Goal: Information Seeking & Learning: Learn about a topic

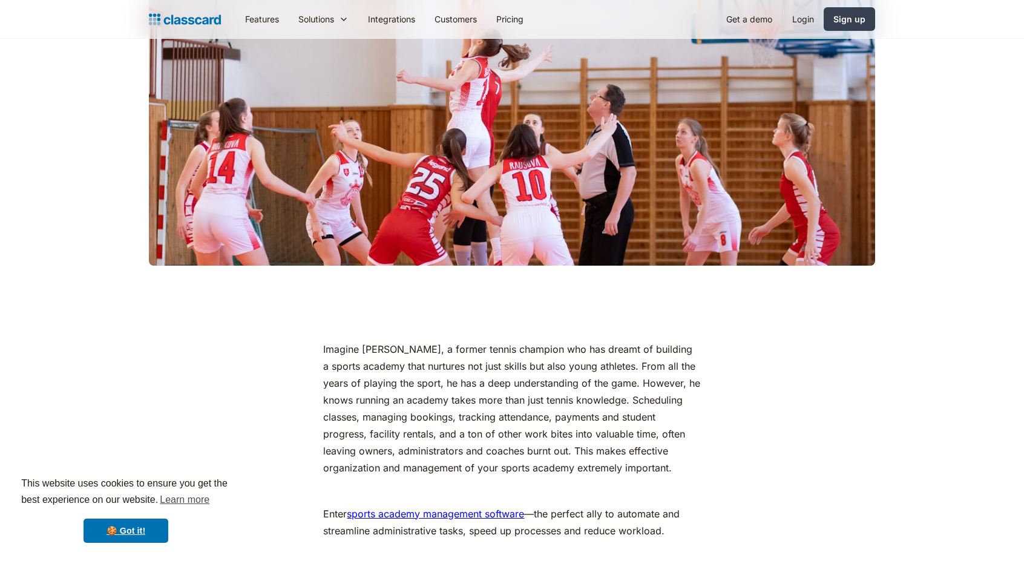
scroll to position [424, 0]
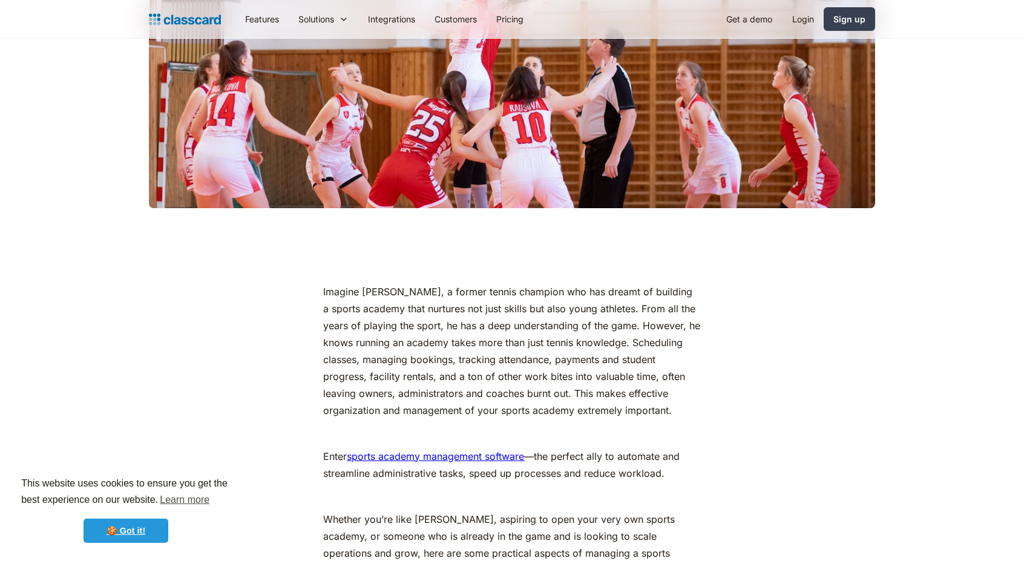
click at [163, 527] on link "🍪 Got it!" at bounding box center [126, 531] width 85 height 24
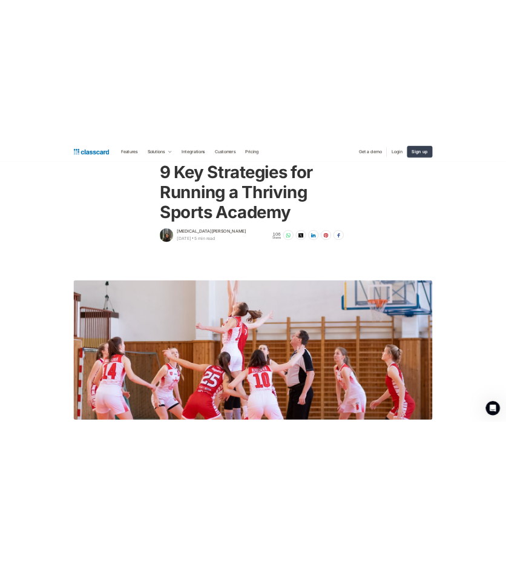
scroll to position [0, 0]
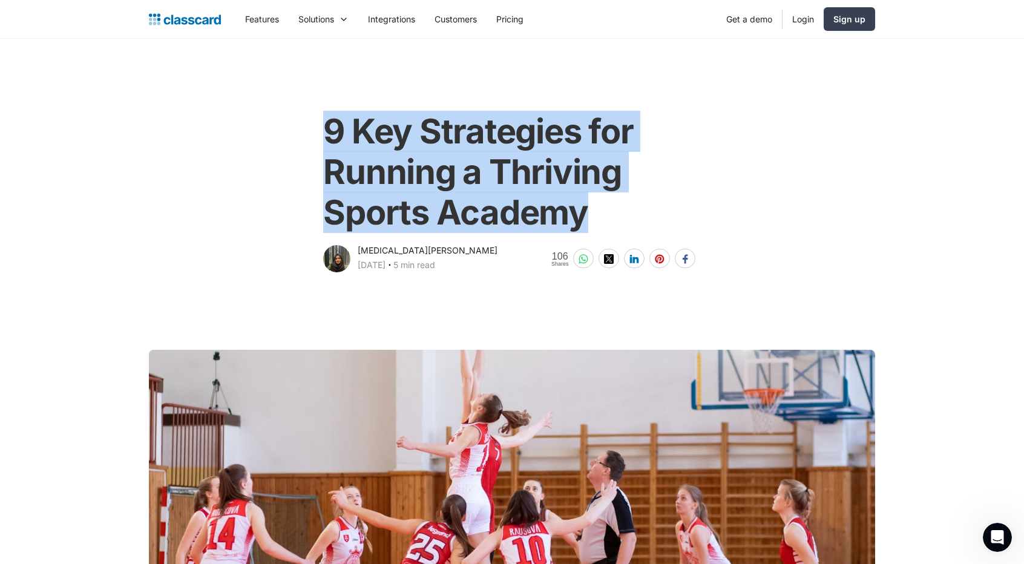
drag, startPoint x: 321, startPoint y: 127, endPoint x: 619, endPoint y: 218, distance: 311.0
click at [619, 218] on div "9 Key Strategies for Running a Thriving Sports Academy [MEDICAL_DATA][PERSON_NA…" at bounding box center [512, 187] width 384 height 176
copy h1 "9 Key Strategies for Running a Thriving Sports Academy"
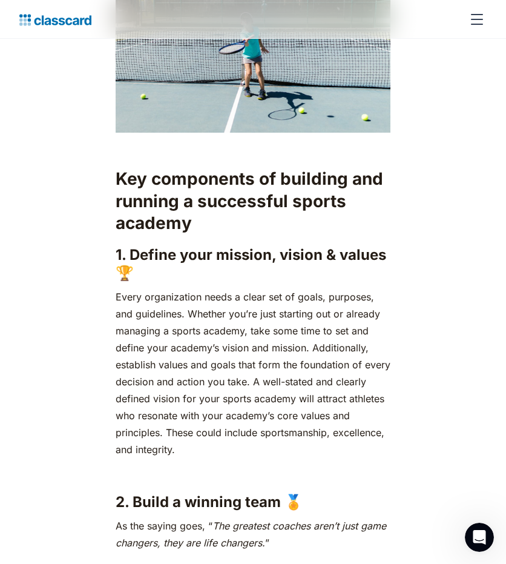
scroll to position [1150, 0]
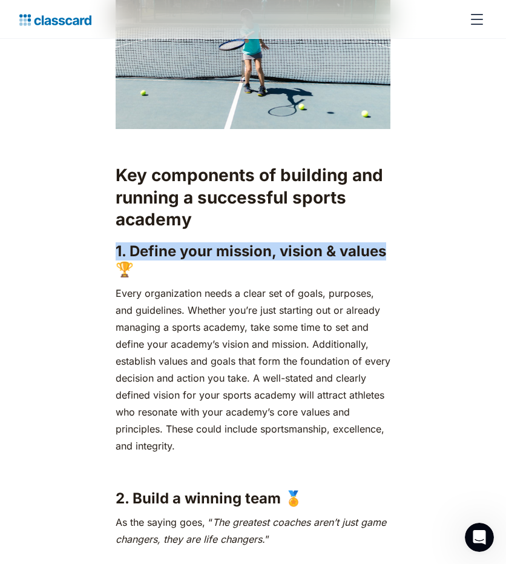
drag, startPoint x: 179, startPoint y: 256, endPoint x: 414, endPoint y: 256, distance: 234.9
copy h3 "1. Define your mission, vision & values"
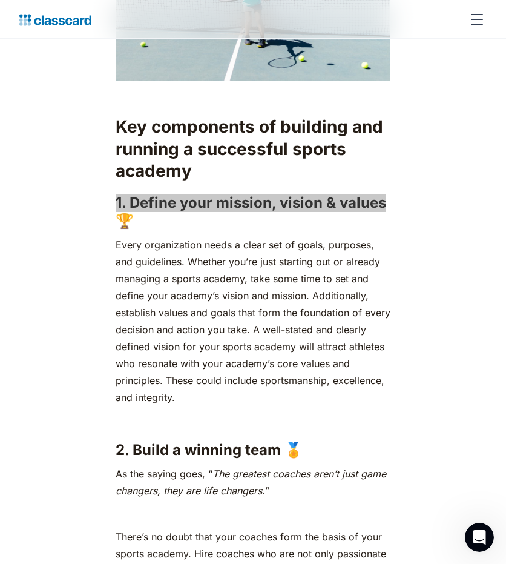
scroll to position [1332, 0]
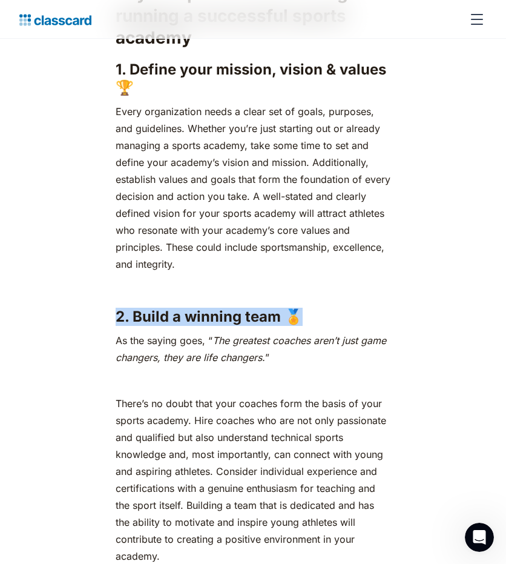
drag, startPoint x: 125, startPoint y: 318, endPoint x: 318, endPoint y: 315, distance: 193.1
copy h3 "2. Build a winning team 🏅"
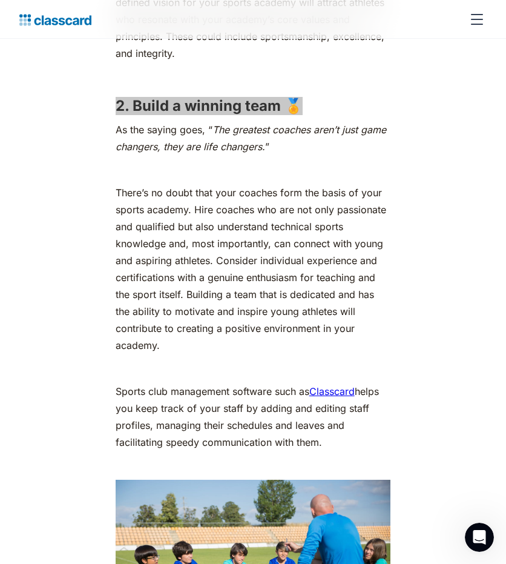
scroll to position [1574, 0]
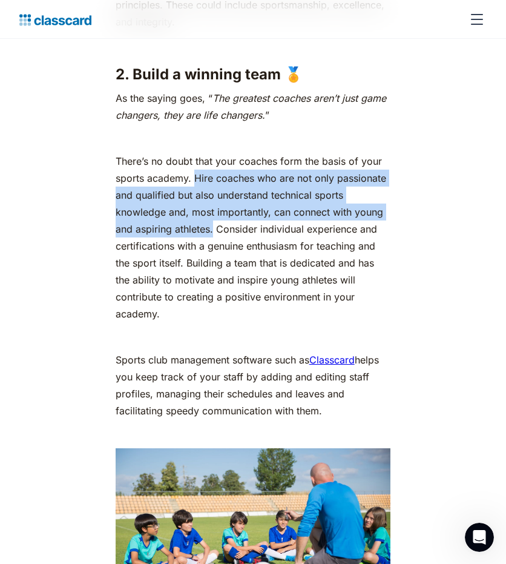
drag, startPoint x: 194, startPoint y: 177, endPoint x: 214, endPoint y: 238, distance: 63.6
click at [214, 238] on p "There’s no doubt that your coaches form the basis of your sports academy. Hire …" at bounding box center [253, 238] width 275 height 170
copy p "Hire coaches who are not only passionate and qualified but also understand tech…"
drag, startPoint x: 114, startPoint y: 362, endPoint x: 333, endPoint y: 412, distance: 224.8
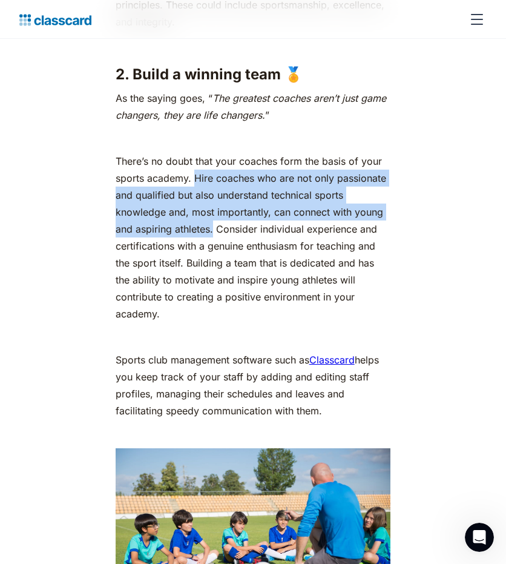
copy p "Sports club management software such as Classcard helps you keep track of your …"
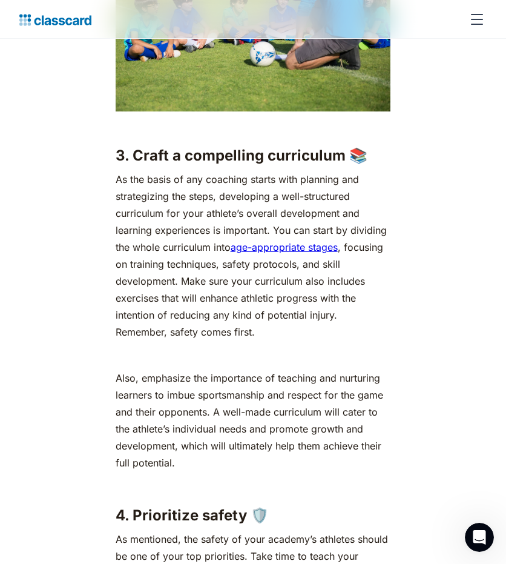
scroll to position [2119, 0]
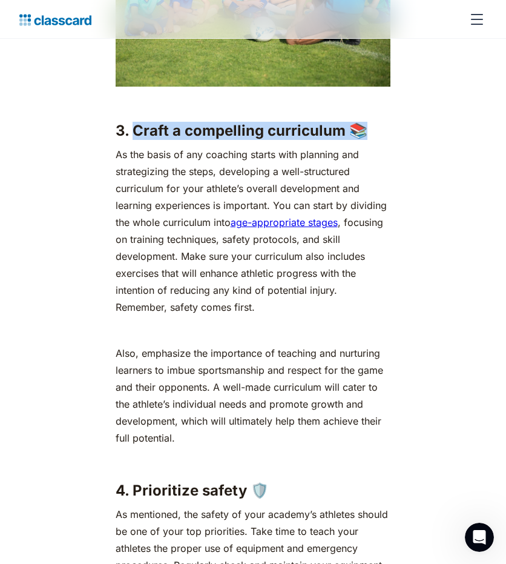
drag, startPoint x: 131, startPoint y: 133, endPoint x: 358, endPoint y: 129, distance: 227.0
click at [358, 129] on h3 "3. Craft a compelling curriculum 📚" at bounding box center [253, 131] width 275 height 18
click at [333, 136] on h3 "3. Craft a compelling curriculum 📚" at bounding box center [253, 131] width 275 height 18
drag, startPoint x: 119, startPoint y: 135, endPoint x: 344, endPoint y: 140, distance: 225.2
click at [344, 140] on h3 "3. Craft a compelling curriculum 📚" at bounding box center [253, 131] width 275 height 18
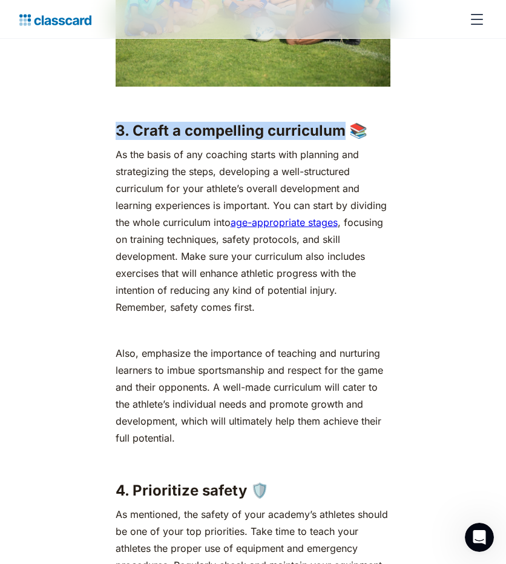
copy h3 "3. Craft a compelling curriculum"
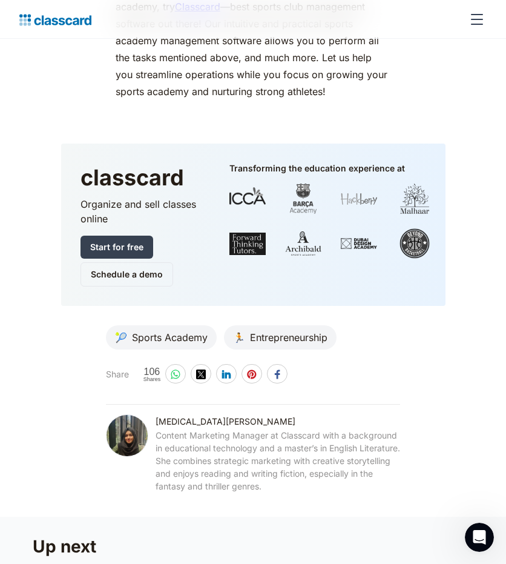
scroll to position [7446, 0]
